Goal: Navigation & Orientation: Find specific page/section

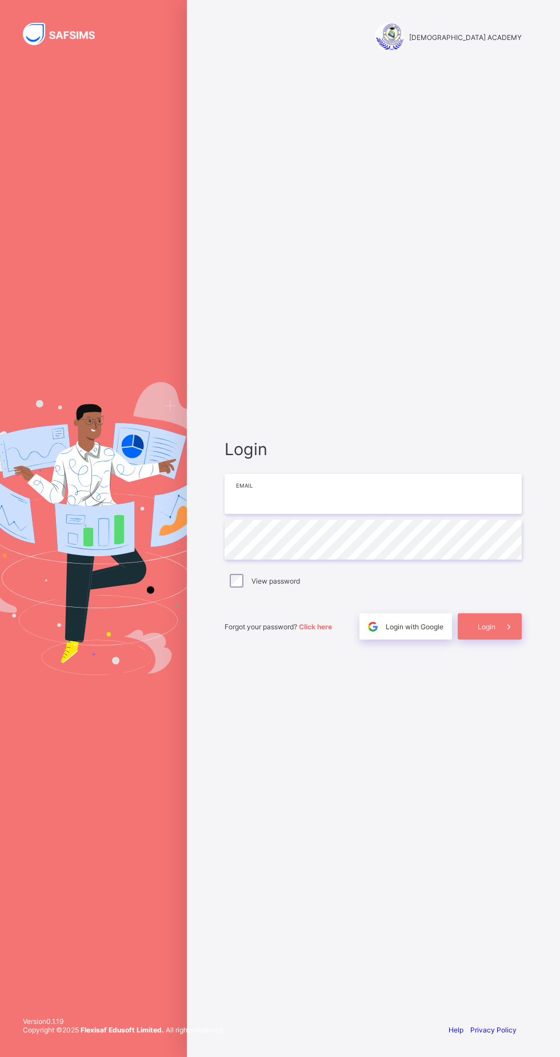
click at [354, 514] on input "email" at bounding box center [373, 494] width 297 height 40
type input "**********"
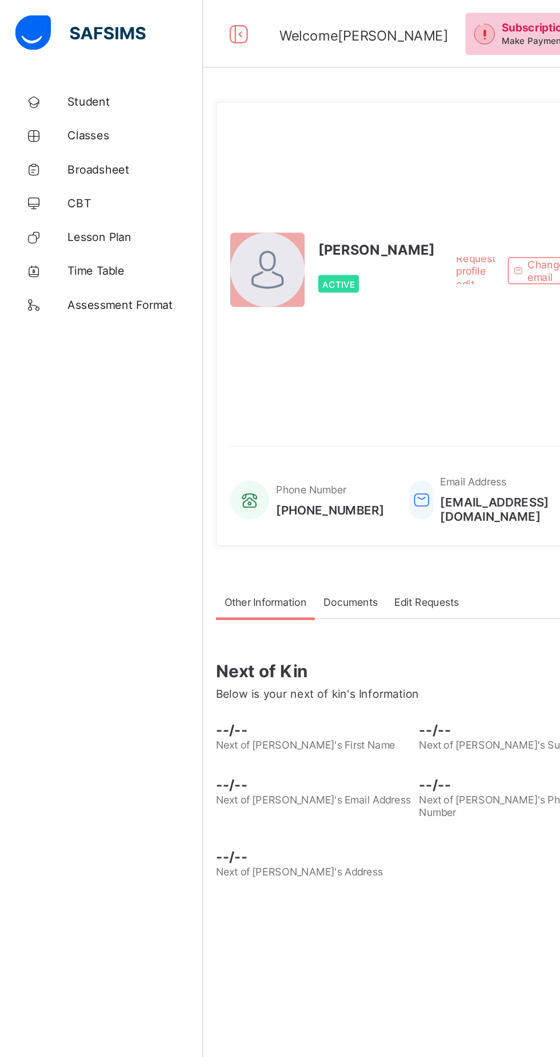
click at [65, 137] on span "CBT" at bounding box center [91, 137] width 91 height 9
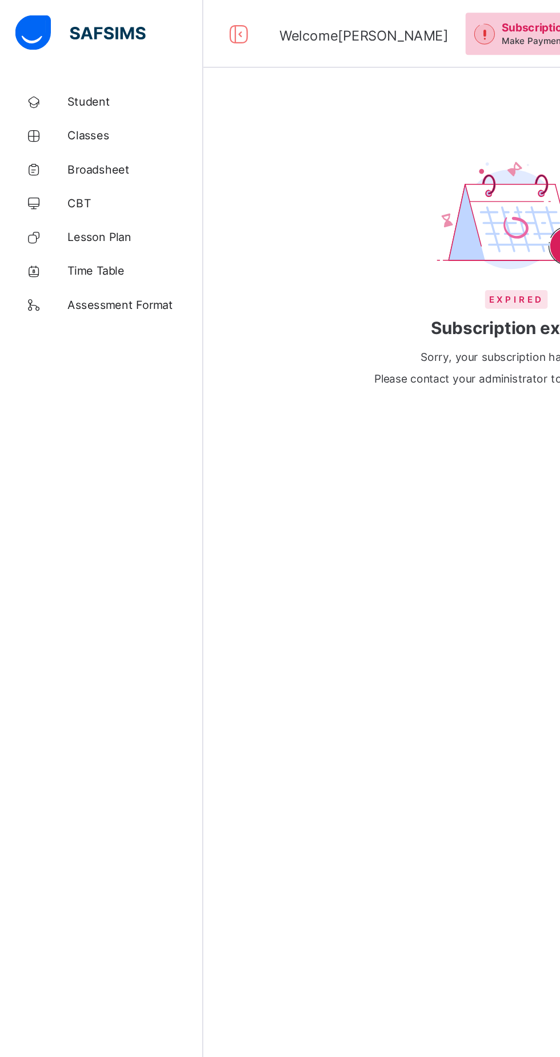
click at [53, 149] on link "Lesson Plan" at bounding box center [68, 160] width 137 height 23
click at [41, 139] on icon at bounding box center [23, 137] width 46 height 9
click at [54, 91] on span "Classes" at bounding box center [91, 91] width 91 height 9
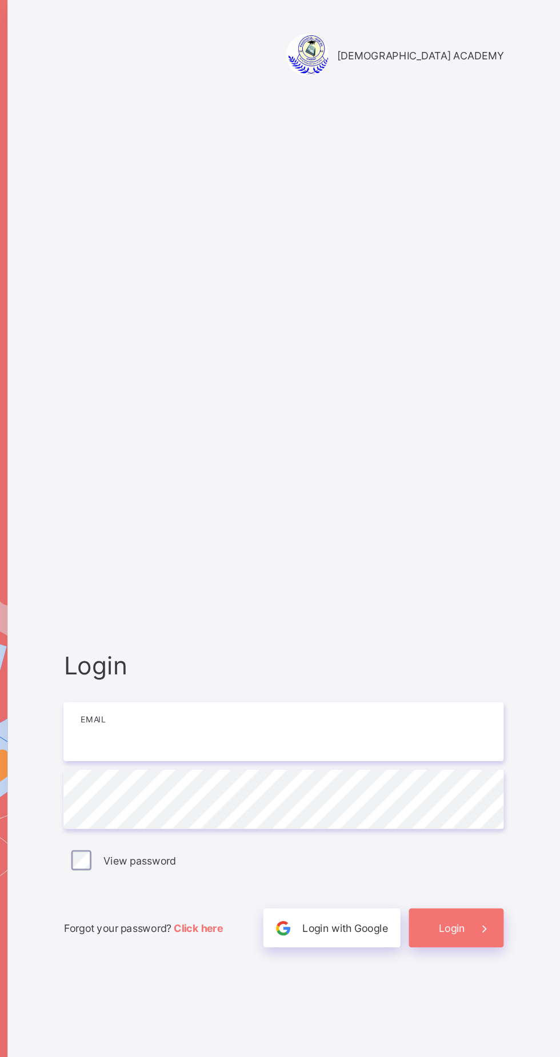
click at [346, 514] on input "email" at bounding box center [373, 494] width 297 height 40
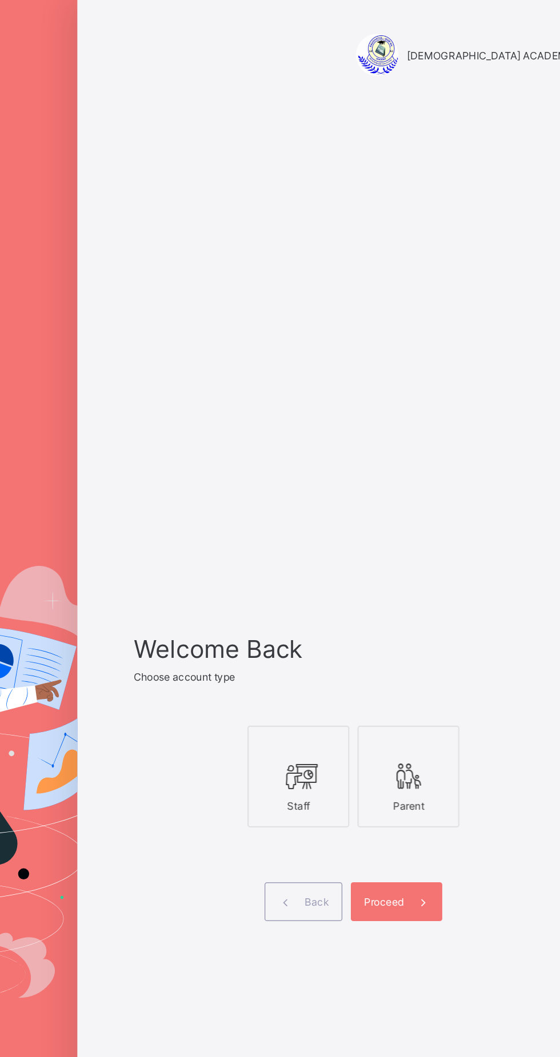
click at [330, 534] on icon at bounding box center [336, 524] width 24 height 21
click at [416, 622] on span at bounding box center [420, 609] width 26 height 26
